Goal: Communication & Community: Answer question/provide support

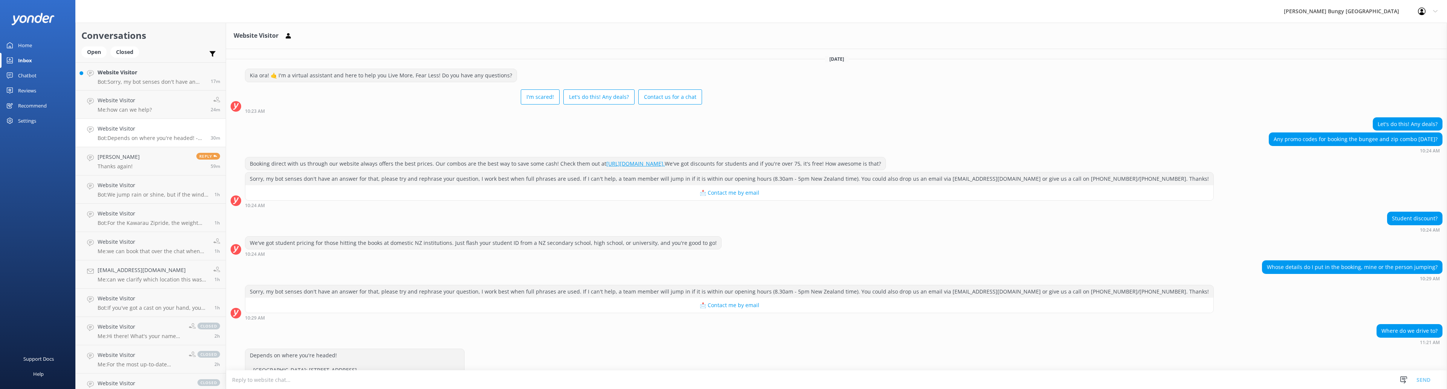
scroll to position [62, 0]
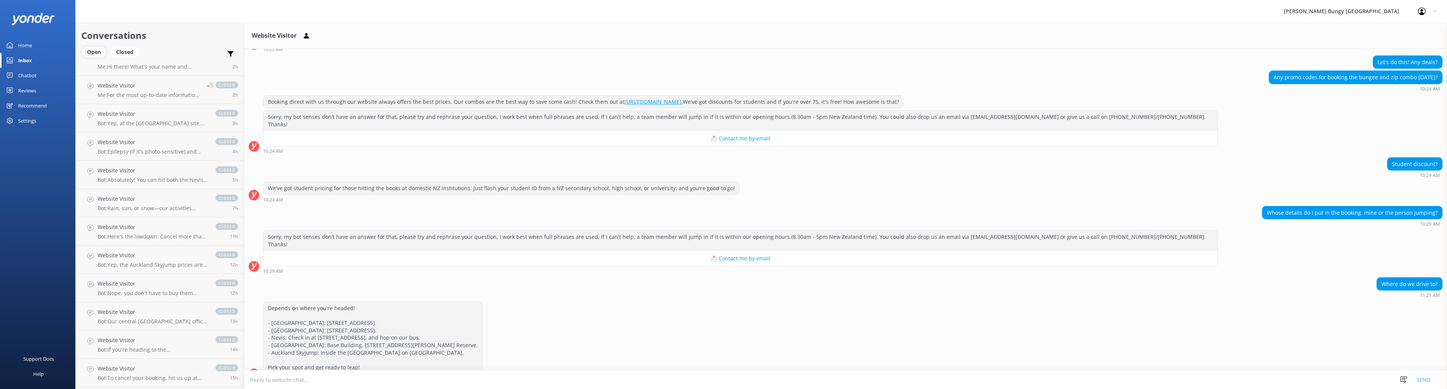
click at [103, 51] on div "Open" at bounding box center [93, 51] width 25 height 11
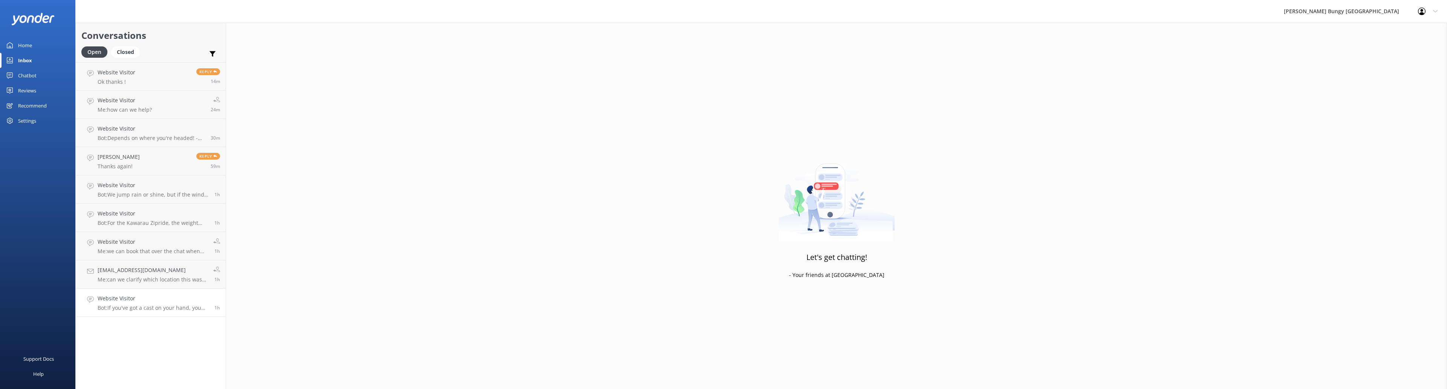
click at [184, 305] on p "Bot: If you've got a cast on your hand, you might still be able to jump dependi…" at bounding box center [153, 307] width 111 height 7
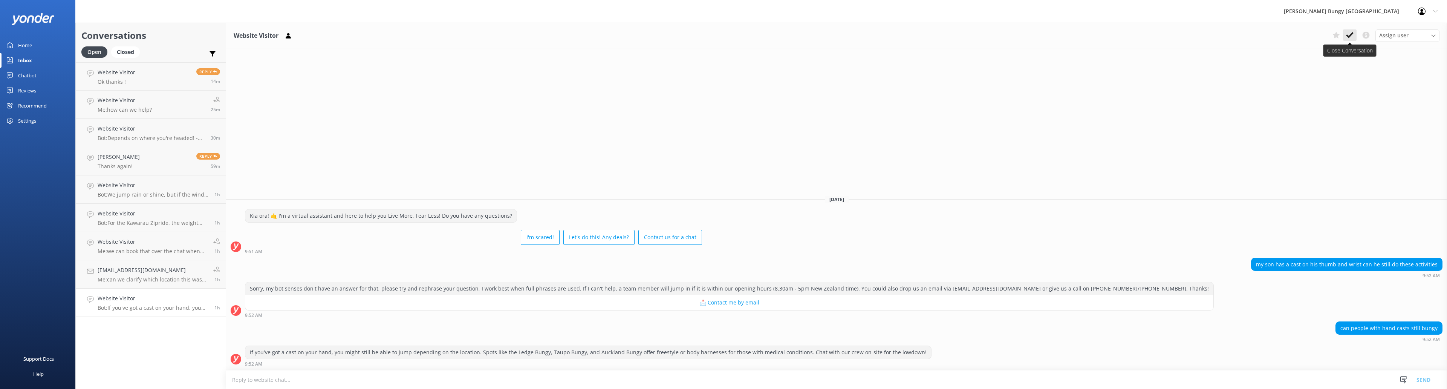
click at [1349, 37] on use at bounding box center [1350, 35] width 8 height 6
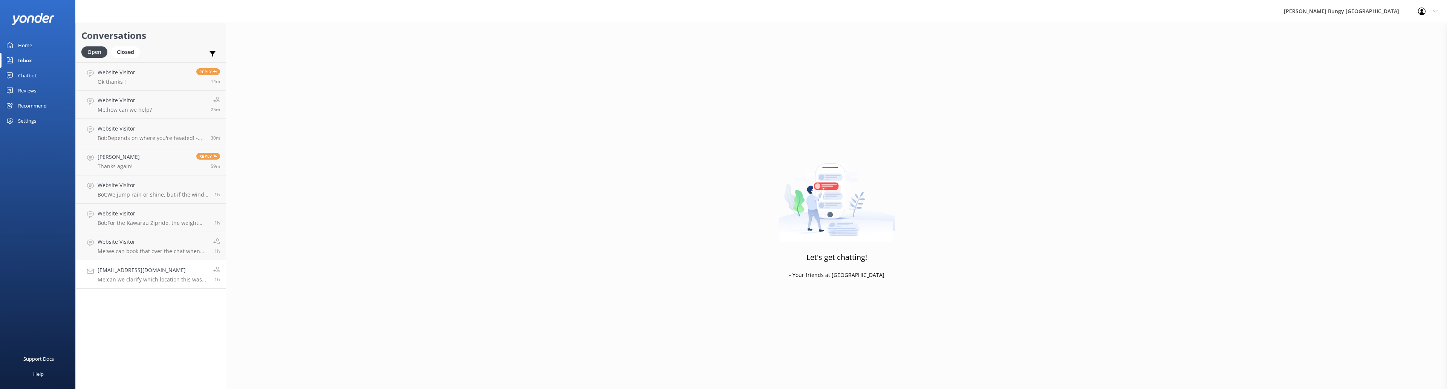
click at [170, 271] on h4 "[EMAIL_ADDRESS][DOMAIN_NAME]" at bounding box center [153, 270] width 110 height 8
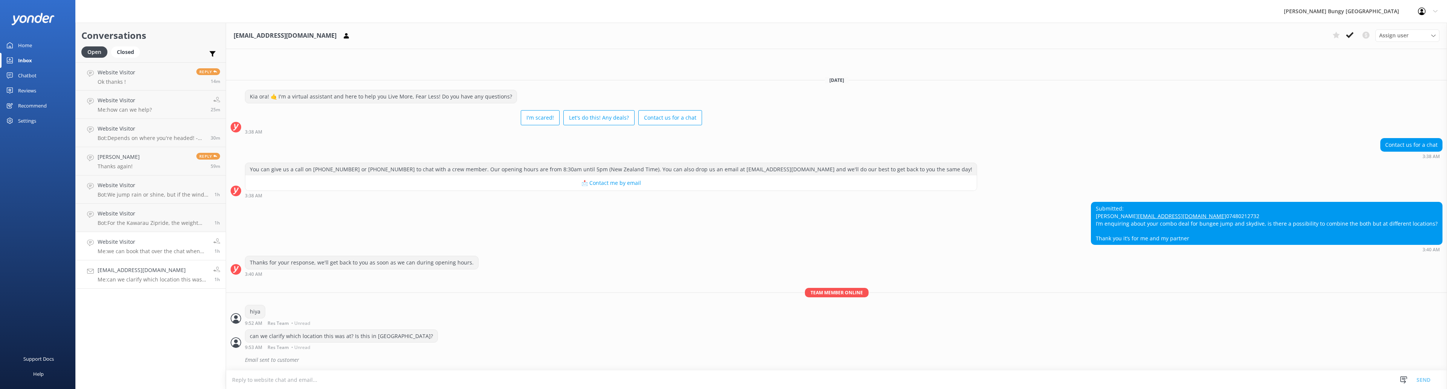
click at [150, 247] on div "Website Visitor Me: we can book that over the chat when you are ready" at bounding box center [153, 245] width 110 height 17
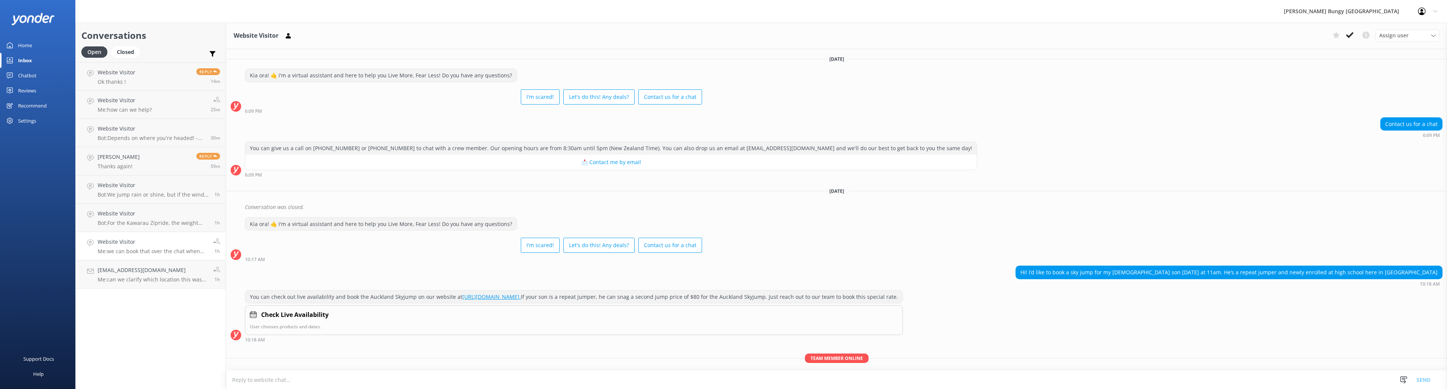
scroll to position [40, 0]
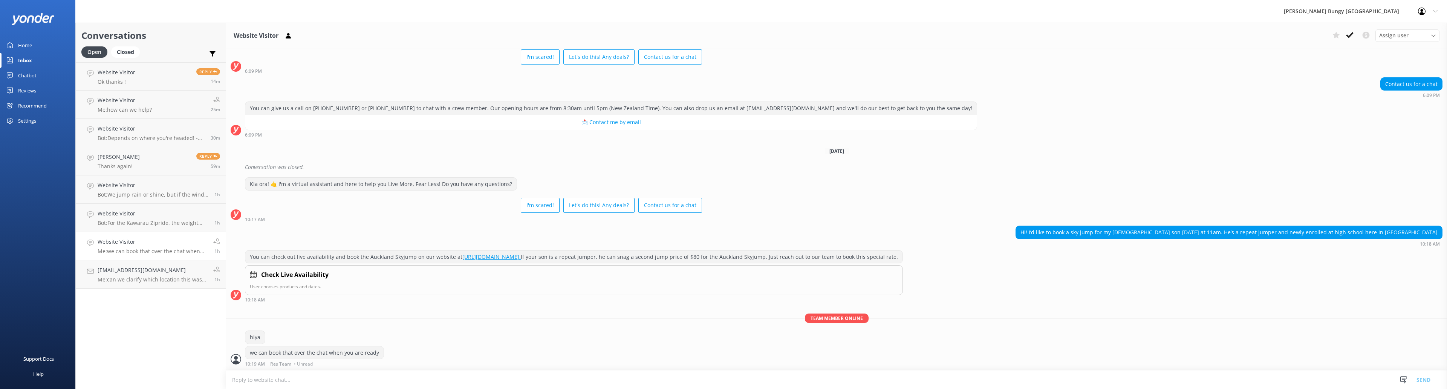
click at [167, 248] on p "Me: we can book that over the chat when you are ready" at bounding box center [153, 251] width 110 height 7
click at [145, 221] on p "Bot: For the Kawarau Zipride, the weight limit is between 30kg and 150kg, wheth…" at bounding box center [153, 222] width 111 height 7
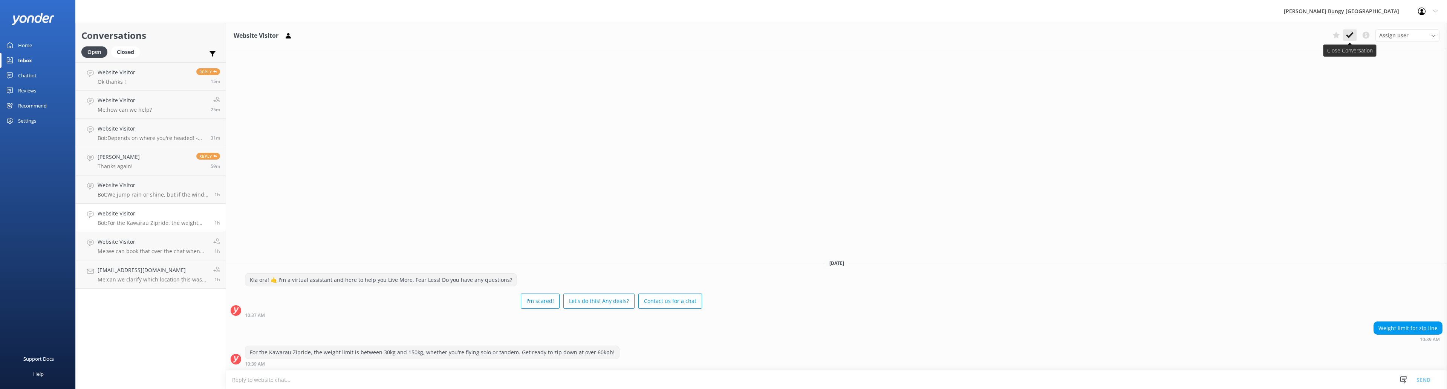
click at [1348, 35] on icon at bounding box center [1350, 35] width 8 height 8
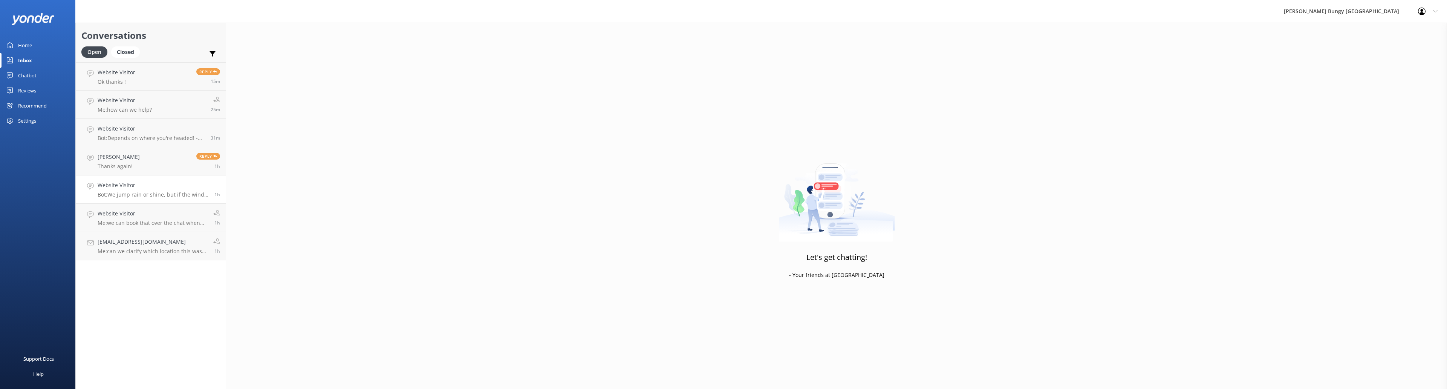
click at [166, 187] on h4 "Website Visitor" at bounding box center [153, 185] width 111 height 8
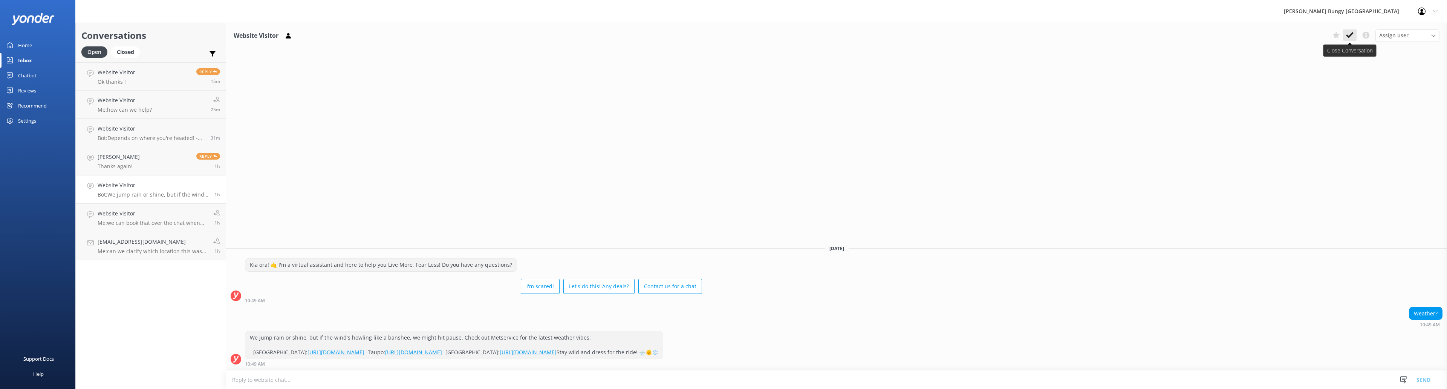
click at [1353, 32] on icon at bounding box center [1350, 35] width 8 height 8
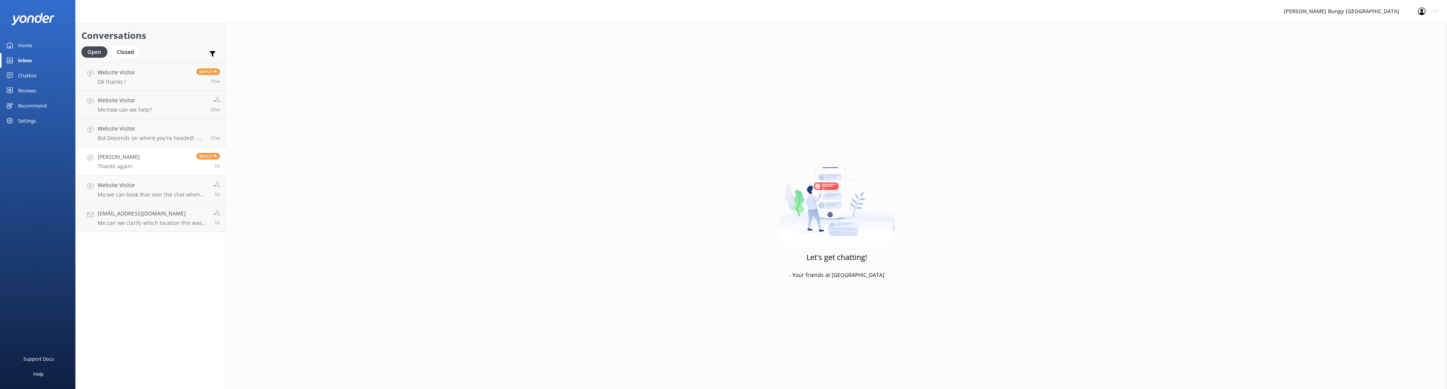
click at [162, 156] on link "[PERSON_NAME] Thanks again! Reply 1h" at bounding box center [151, 161] width 150 height 28
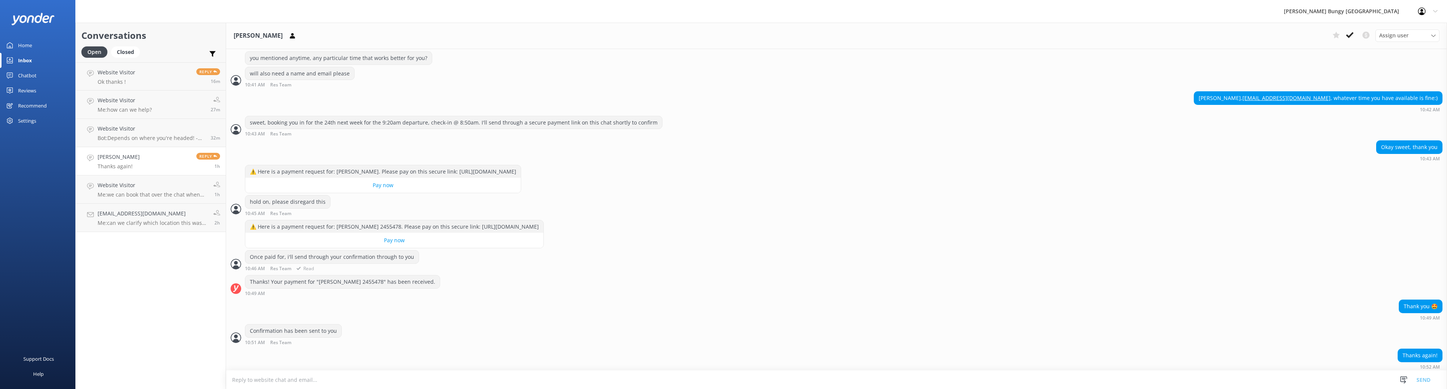
scroll to position [464, 0]
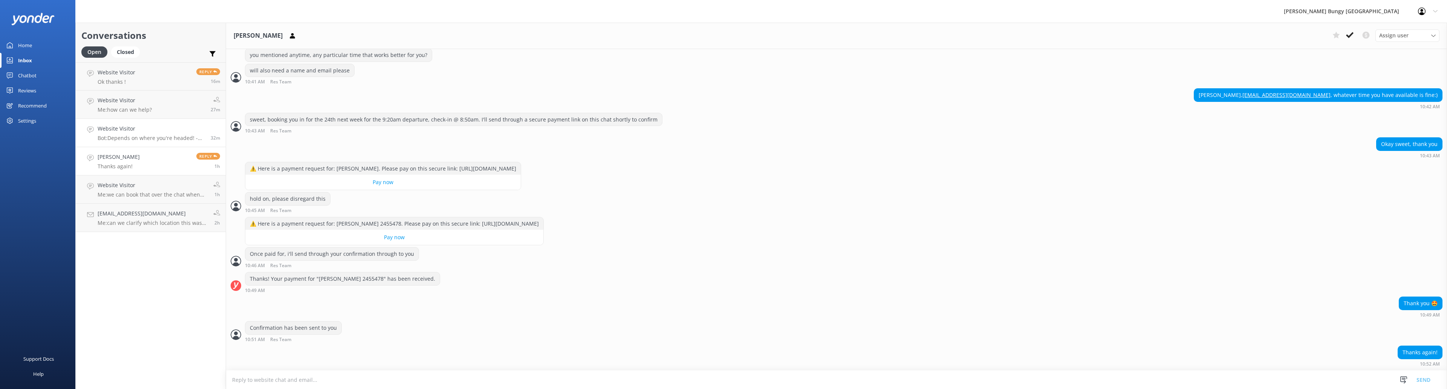
click at [165, 138] on p "Bot: Depends on where you're headed! - [GEOGRAPHIC_DATA]: [STREET_ADDRESS]. - […" at bounding box center [151, 138] width 107 height 7
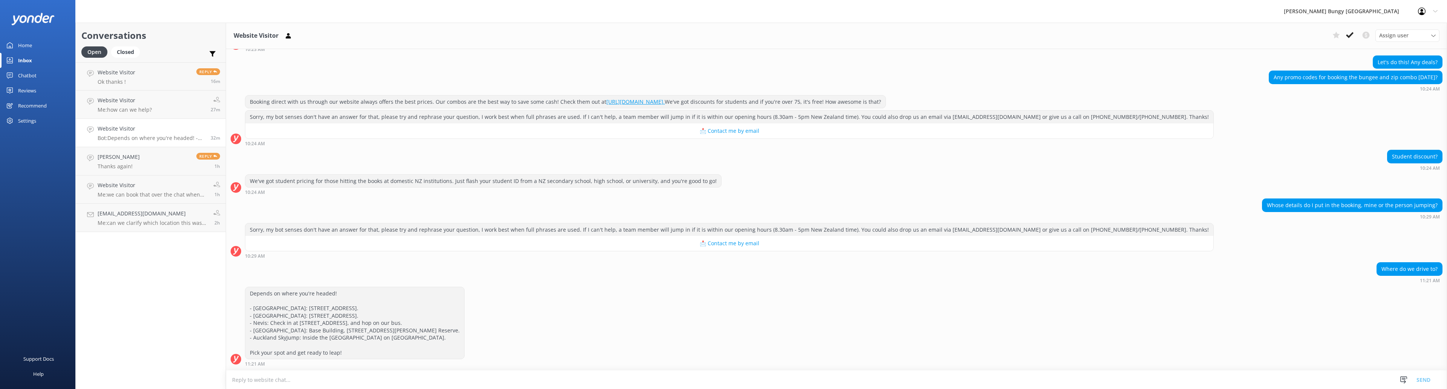
scroll to position [62, 0]
